Goal: Navigation & Orientation: Find specific page/section

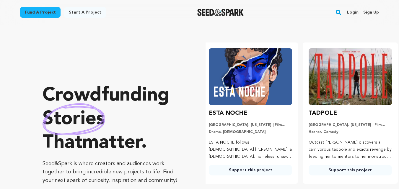
scroll to position [0, 104]
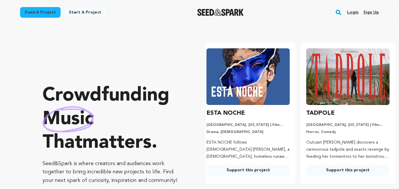
click at [355, 13] on link "Login" at bounding box center [353, 12] width 12 height 9
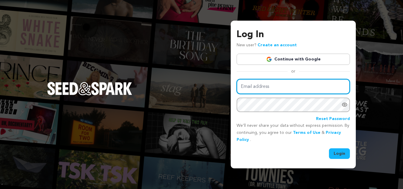
type input "gapinfotechchennai@gmail.com"
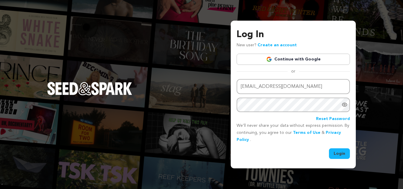
click at [343, 155] on button "Login" at bounding box center [339, 153] width 21 height 11
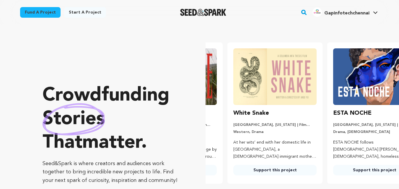
click at [370, 13] on link "Gapinfotechchennai Gapinfotechchennai" at bounding box center [345, 11] width 68 height 11
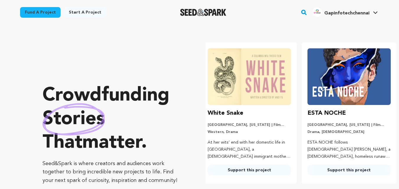
scroll to position [0, 104]
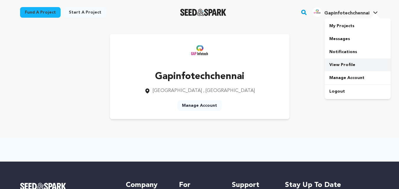
click at [340, 65] on link "View Profile" at bounding box center [357, 64] width 66 height 13
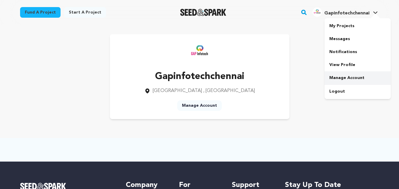
click at [342, 79] on link "Manage Account" at bounding box center [357, 77] width 66 height 13
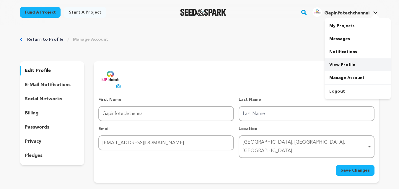
click at [334, 66] on link "View Profile" at bounding box center [357, 64] width 66 height 13
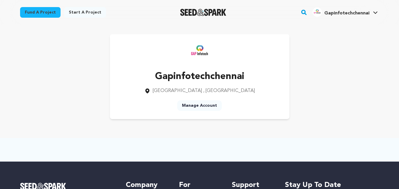
click at [309, 94] on div "Gapinfotechchennai Chennai , Tamil Nadu Manage Account" at bounding box center [199, 76] width 359 height 85
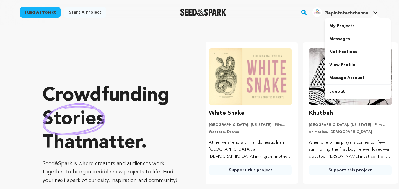
scroll to position [0, 104]
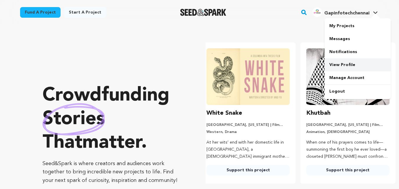
click at [344, 65] on link "View Profile" at bounding box center [357, 64] width 66 height 13
